Goal: Task Accomplishment & Management: Use online tool/utility

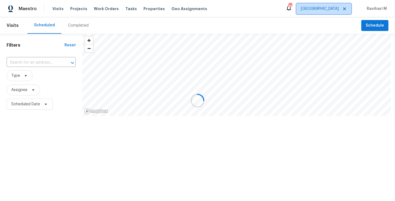
click at [334, 10] on span "[GEOGRAPHIC_DATA]" at bounding box center [320, 8] width 38 height 5
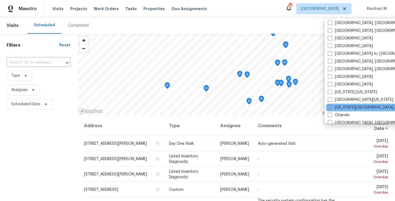
scroll to position [254, 0]
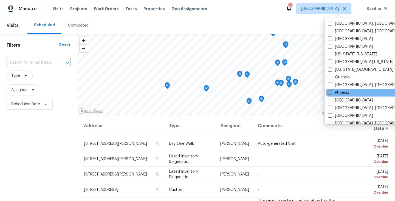
click at [330, 93] on span at bounding box center [330, 92] width 4 height 4
click at [330, 93] on input "Phoenix" at bounding box center [330, 92] width 4 height 4
checkbox input "true"
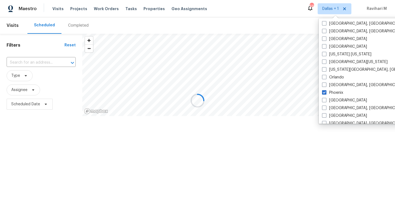
click at [81, 26] on div at bounding box center [197, 100] width 395 height 201
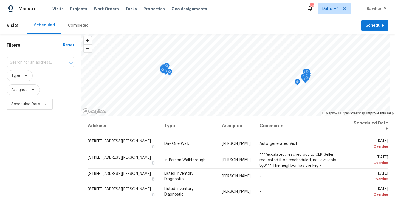
click at [81, 26] on div "Completed" at bounding box center [78, 25] width 21 height 5
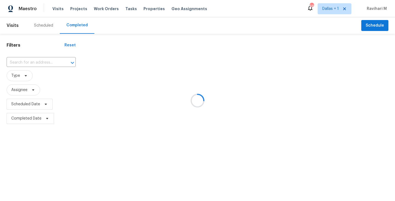
click at [81, 26] on div at bounding box center [197, 100] width 395 height 201
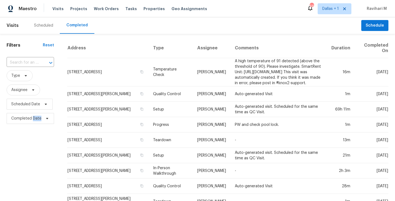
click at [43, 64] on div at bounding box center [47, 63] width 14 height 8
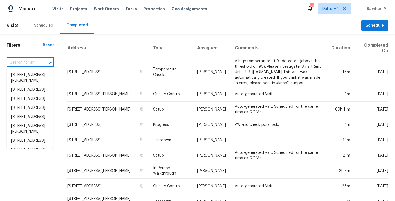
paste input "[STREET_ADDRESS]"
type input "[STREET_ADDRESS]"
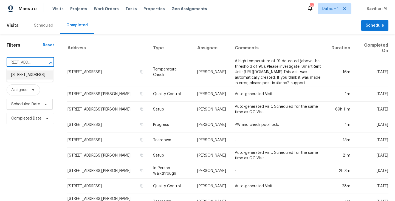
click at [35, 75] on li "[STREET_ADDRESS]" at bounding box center [30, 75] width 47 height 9
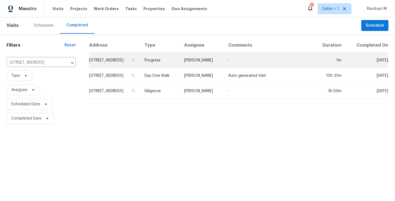
click at [180, 62] on td "Progress" at bounding box center [160, 60] width 40 height 15
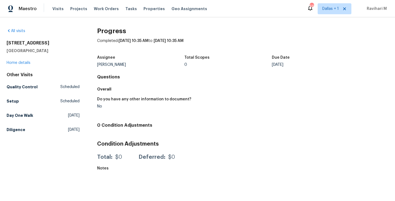
click at [71, 109] on div "Other Visits Quality Control Scheduled Setup Scheduled Day One Walk [DATE] Dili…" at bounding box center [43, 103] width 73 height 63
click at [71, 113] on span "[DATE]" at bounding box center [74, 115] width 12 height 5
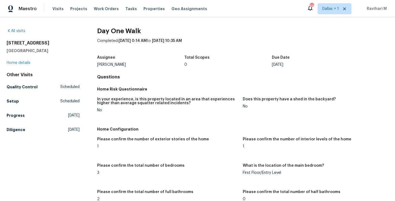
scroll to position [137, 0]
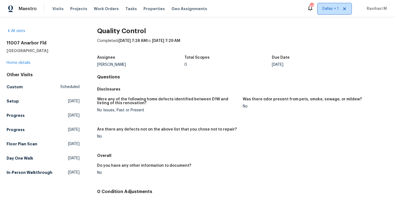
click at [347, 11] on span "Dallas + 1" at bounding box center [335, 8] width 34 height 11
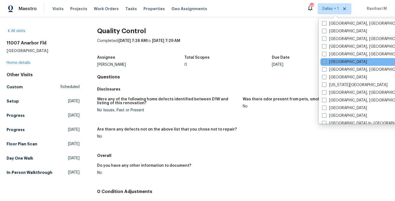
scroll to position [146, 0]
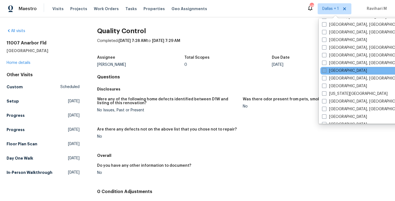
click at [324, 72] on span at bounding box center [324, 70] width 4 height 4
click at [324, 72] on input "[GEOGRAPHIC_DATA]" at bounding box center [324, 70] width 4 height 4
checkbox input "true"
click at [55, 10] on span "Visits" at bounding box center [57, 8] width 11 height 5
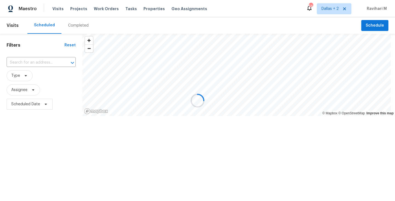
click at [80, 23] on div at bounding box center [197, 100] width 395 height 201
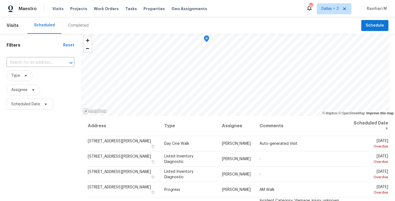
click at [80, 23] on div "Completed" at bounding box center [78, 25] width 21 height 5
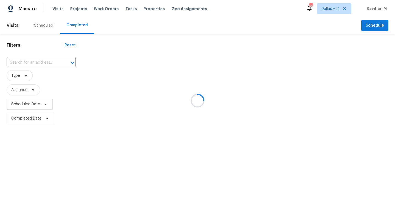
click at [45, 62] on div at bounding box center [197, 100] width 395 height 201
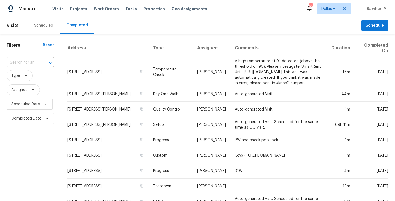
click at [37, 62] on input "text" at bounding box center [23, 62] width 32 height 9
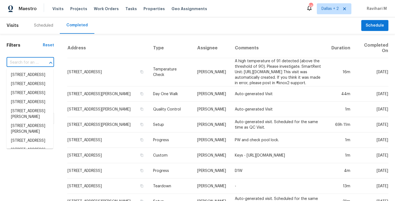
paste input "21410 Meadowhill Dr, Spring, TX 77388"
type input "21410 Meadowhill Dr, Spring, TX 77388"
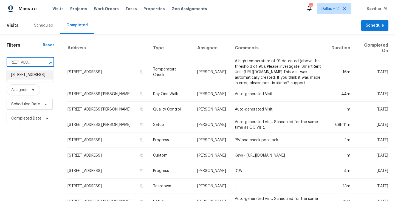
click at [30, 80] on li "21410 Meadowhill Dr, Spring, TX 77388" at bounding box center [30, 75] width 47 height 9
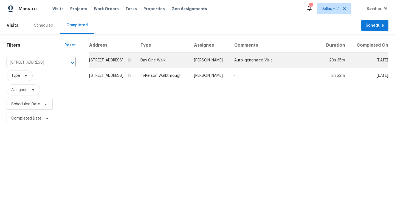
click at [190, 65] on td "Day One Walk" at bounding box center [162, 60] width 53 height 15
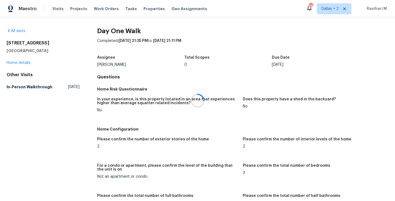
scroll to position [585, 0]
